Goal: Task Accomplishment & Management: Use online tool/utility

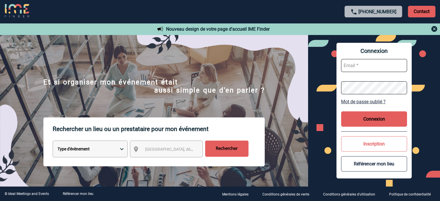
type input "cleborgne@ime-groupe.com"
click at [195, 86] on button "Connexion" at bounding box center [374, 118] width 66 height 15
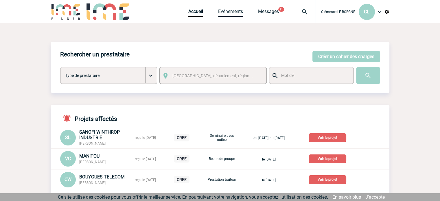
drag, startPoint x: 228, startPoint y: 10, endPoint x: 229, endPoint y: 14, distance: 3.4
click at [228, 11] on link "Evénements" at bounding box center [230, 13] width 25 height 8
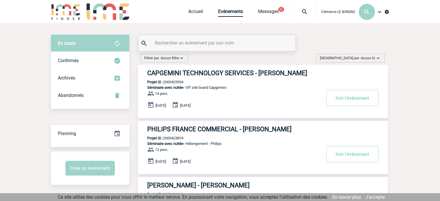
click at [362, 59] on span "Aucun tri" at bounding box center [368, 58] width 14 height 4
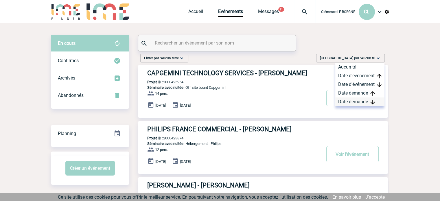
click at [365, 99] on div "Date demande" at bounding box center [359, 101] width 49 height 9
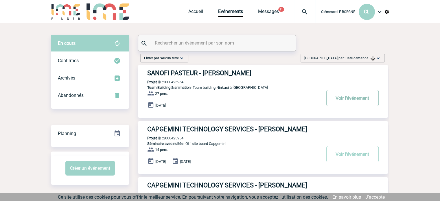
click at [344, 100] on button "Voir l'événement" at bounding box center [352, 98] width 52 height 16
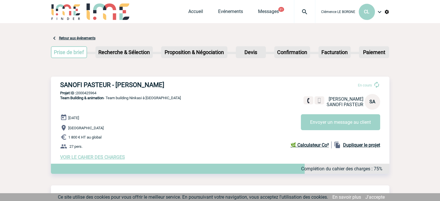
drag, startPoint x: 53, startPoint y: 82, endPoint x: 190, endPoint y: 79, distance: 137.1
click at [190, 79] on div "SANOFI PASTEUR - Sandrine ARLABOSSE En cours Sandrine ARLABOSSE SANOFI PASTEUR …" at bounding box center [220, 121] width 338 height 88
copy h3 "SANOFI PASTEUR - Sandrine ARLABOSSE"
drag, startPoint x: 102, startPoint y: 91, endPoint x: 76, endPoint y: 93, distance: 26.1
click at [76, 93] on p "Projet ID : 2000425964" at bounding box center [220, 93] width 338 height 4
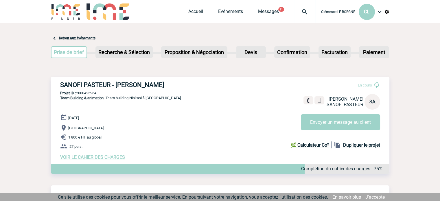
copy p "2000425964"
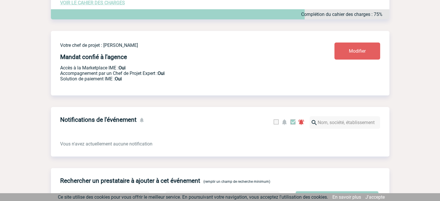
scroll to position [76, 0]
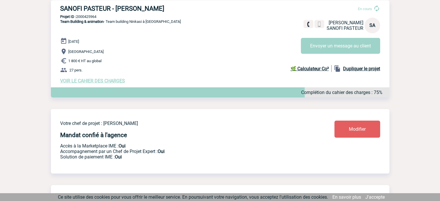
click at [99, 81] on span "VOIR LE CAHIER DES CHARGES" at bounding box center [92, 80] width 65 height 5
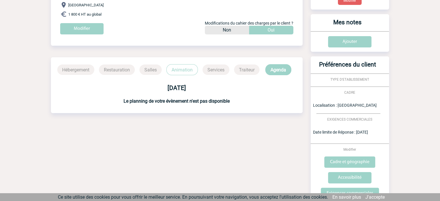
scroll to position [16, 0]
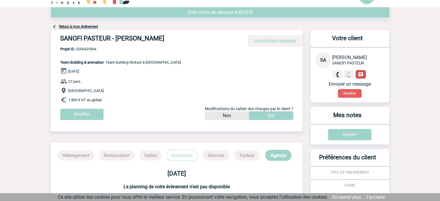
click at [360, 76] on img at bounding box center [360, 74] width 5 height 5
